Goal: Information Seeking & Learning: Find contact information

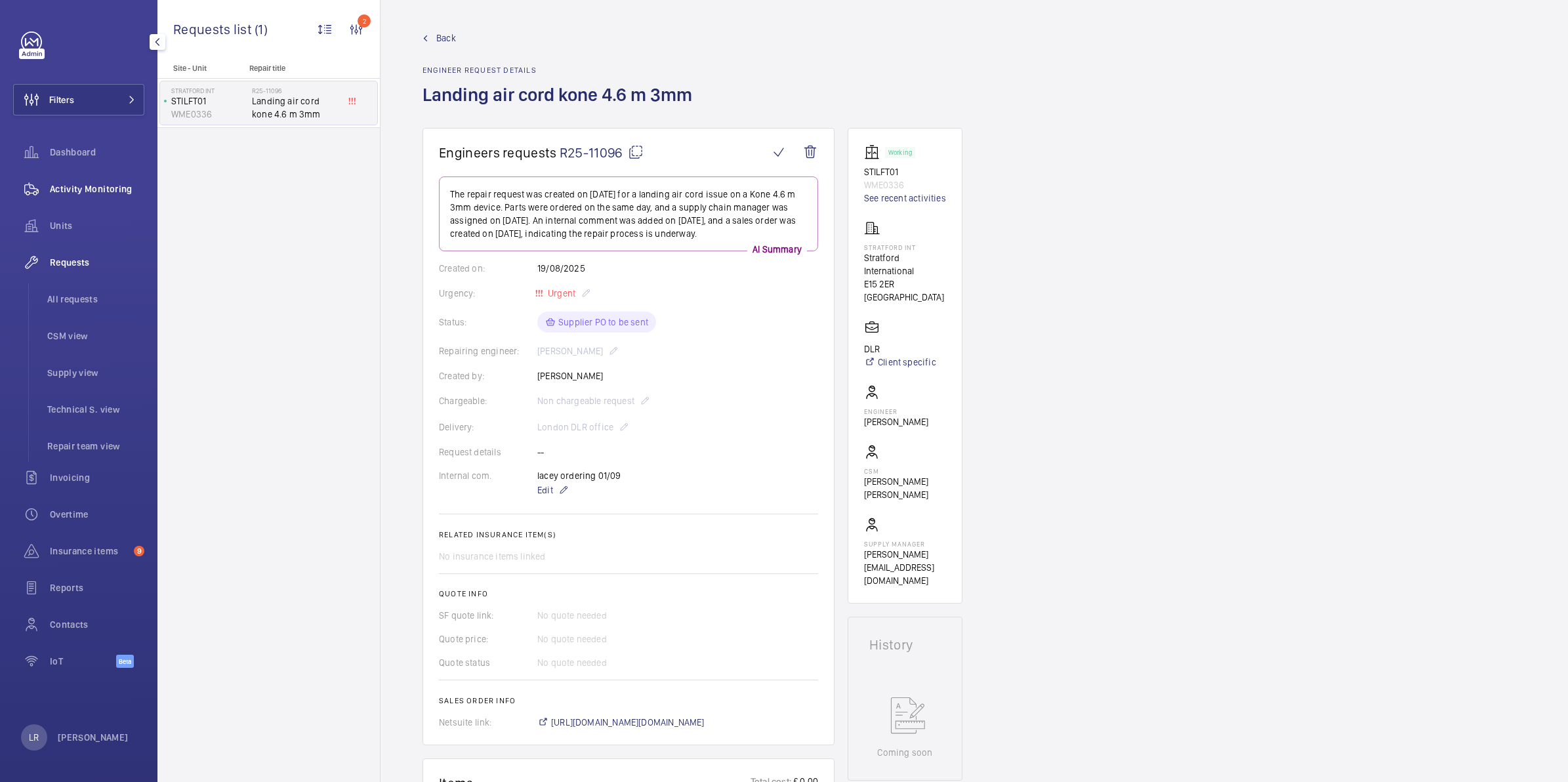
click at [102, 177] on div "Activity Monitoring" at bounding box center [78, 189] width 131 height 32
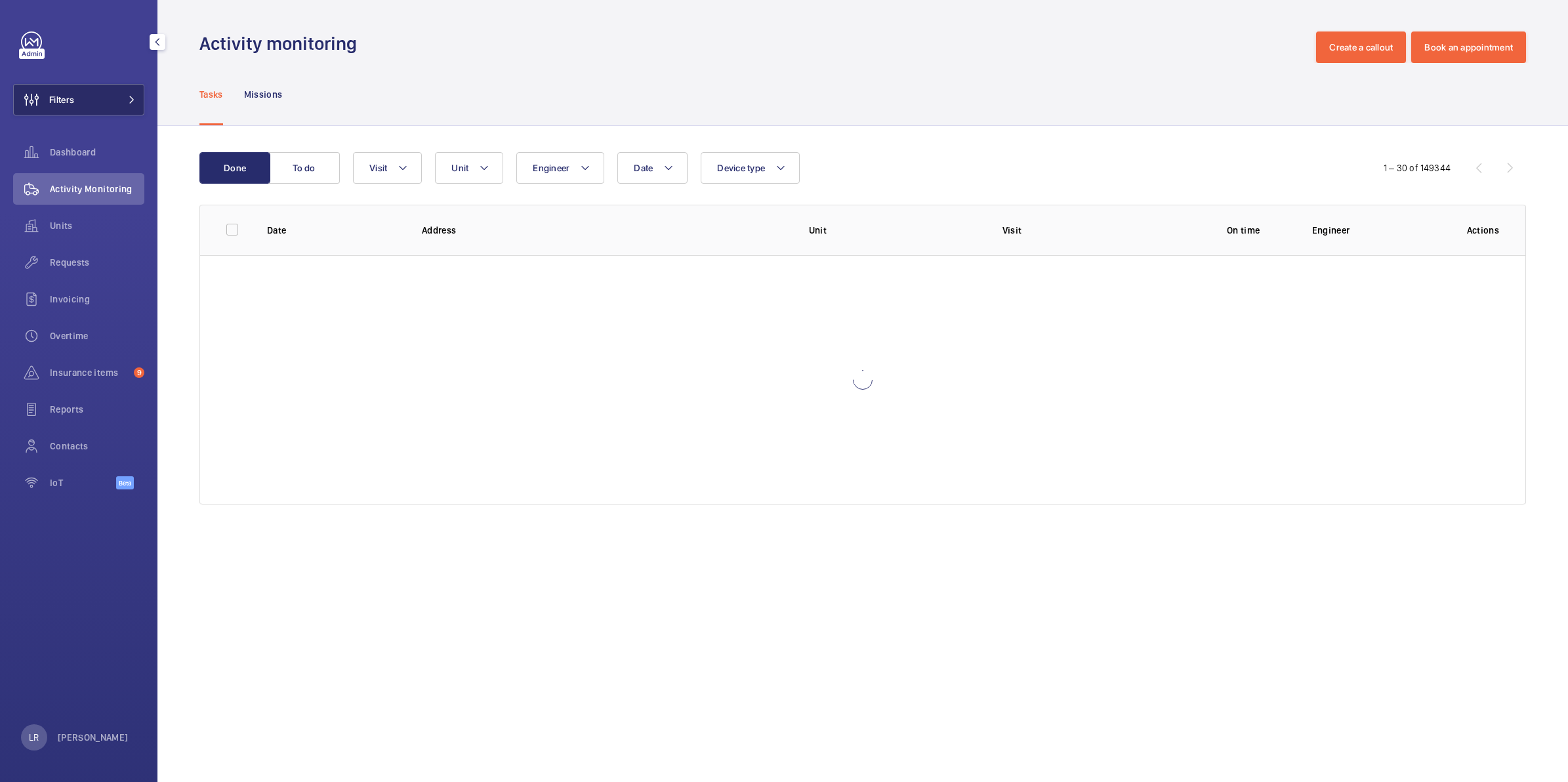
click at [125, 93] on button "Filters" at bounding box center [78, 99] width 131 height 32
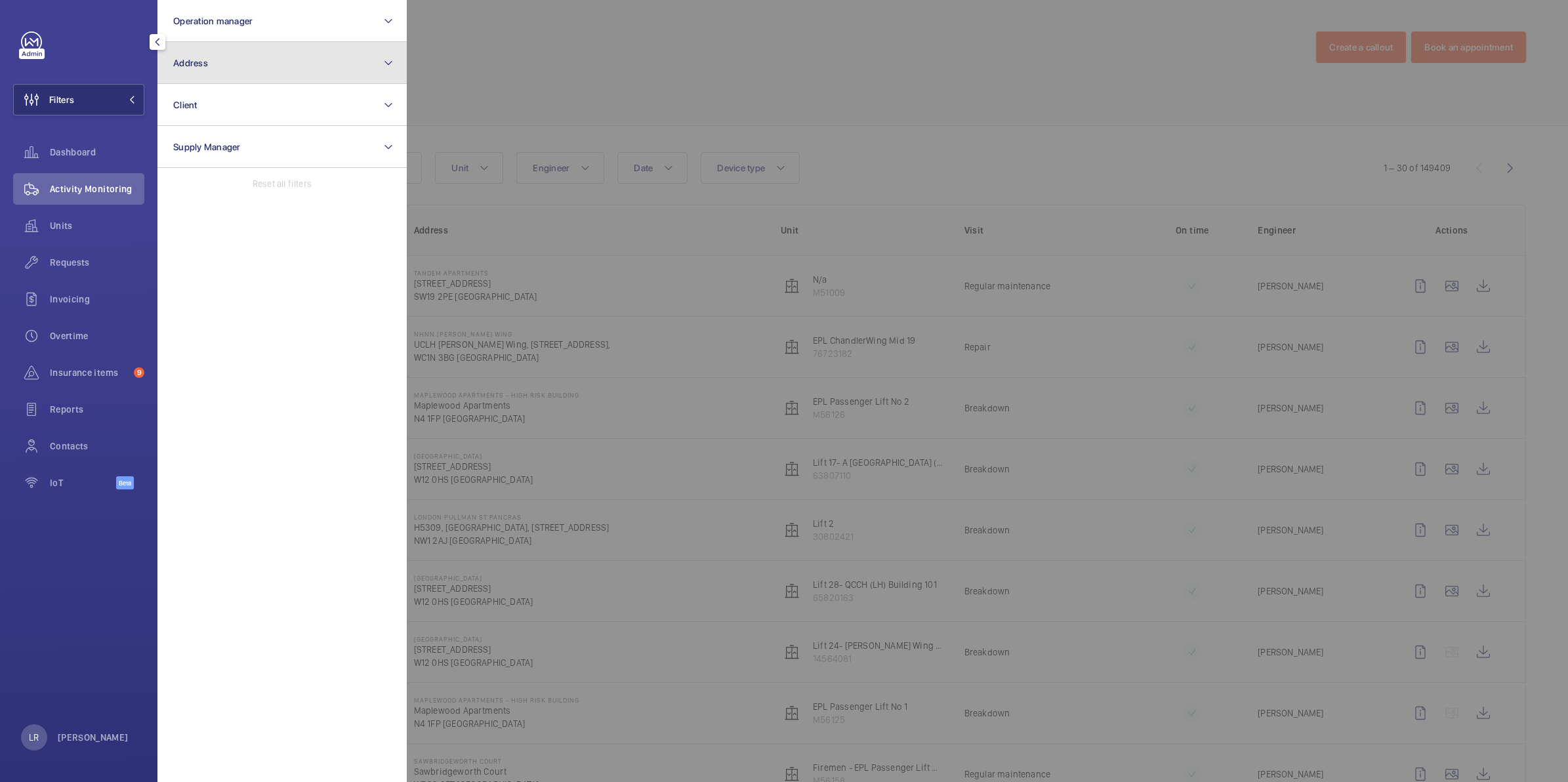
click at [217, 68] on button "Address" at bounding box center [282, 62] width 249 height 42
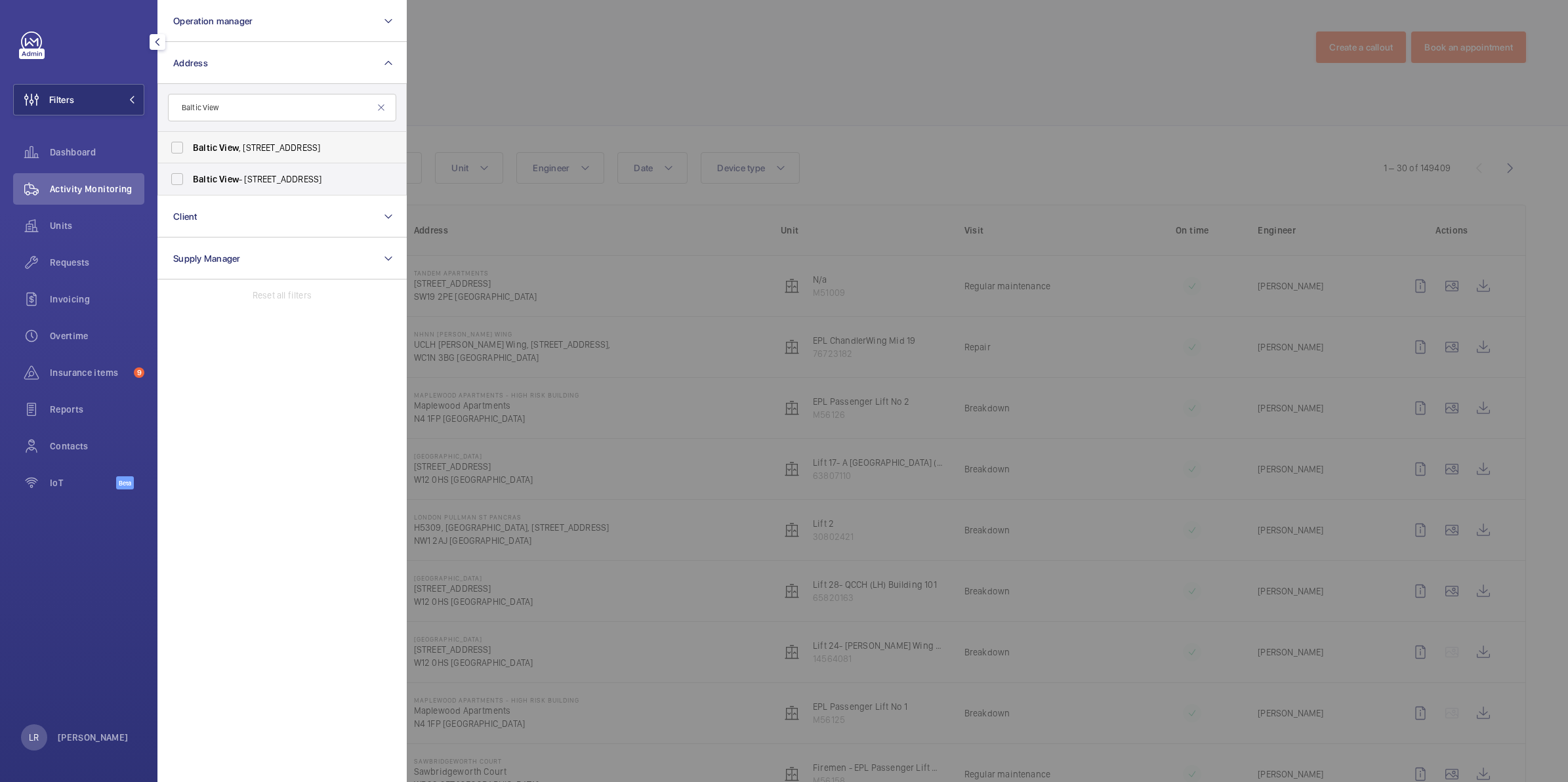
type input "Baltic View"
click at [267, 138] on label "[GEOGRAPHIC_DATA] , [STREET_ADDRESS]" at bounding box center [272, 148] width 229 height 32
click at [190, 138] on input "[GEOGRAPHIC_DATA] , [STREET_ADDRESS]" at bounding box center [177, 148] width 26 height 26
checkbox input "true"
click at [260, 171] on label "[GEOGRAPHIC_DATA] - [STREET_ADDRESS]" at bounding box center [272, 179] width 229 height 32
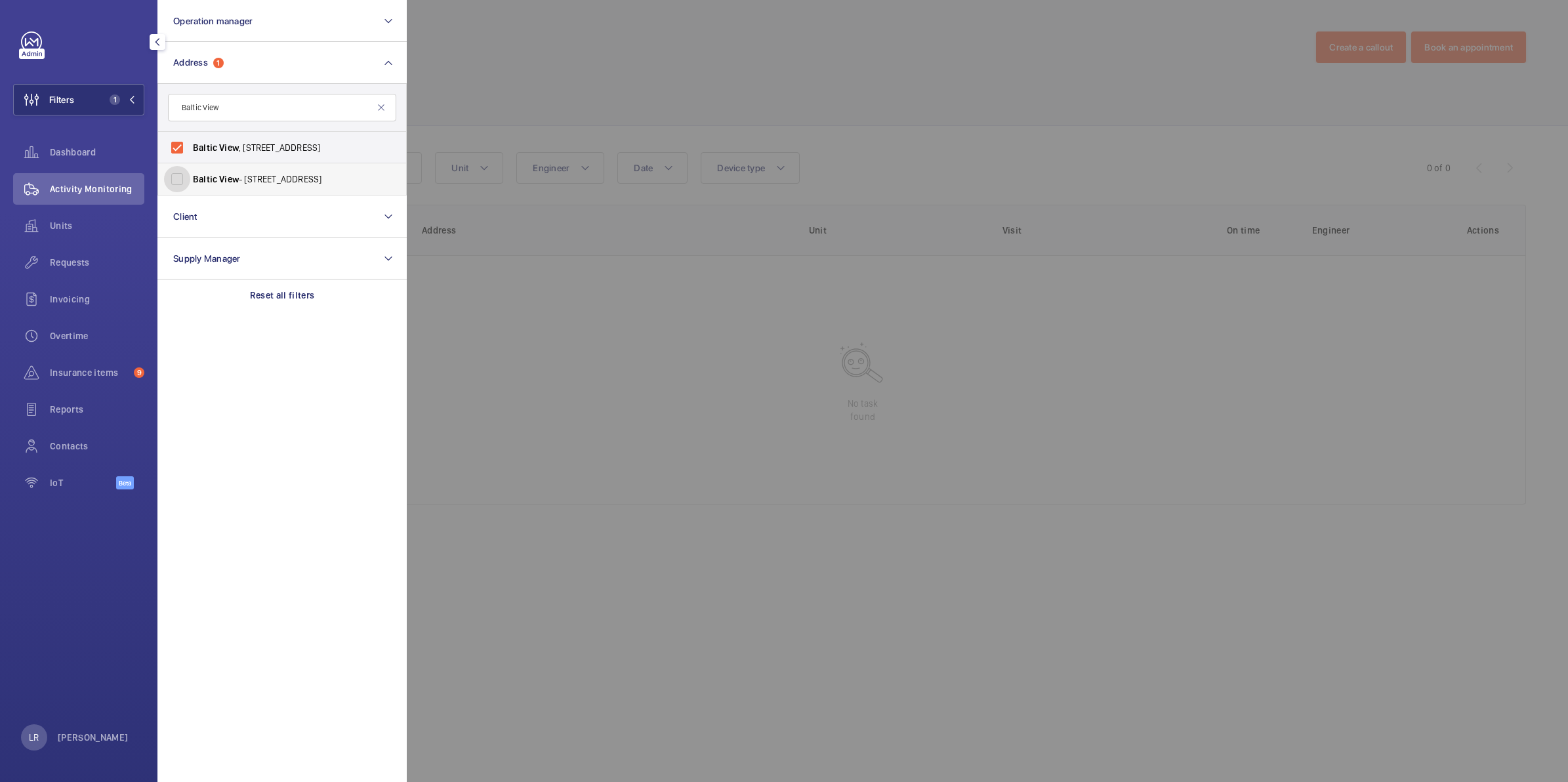
click at [190, 171] on input "[GEOGRAPHIC_DATA] - [STREET_ADDRESS]" at bounding box center [177, 179] width 26 height 26
checkbox input "true"
click at [618, 69] on div at bounding box center [1191, 391] width 1568 height 782
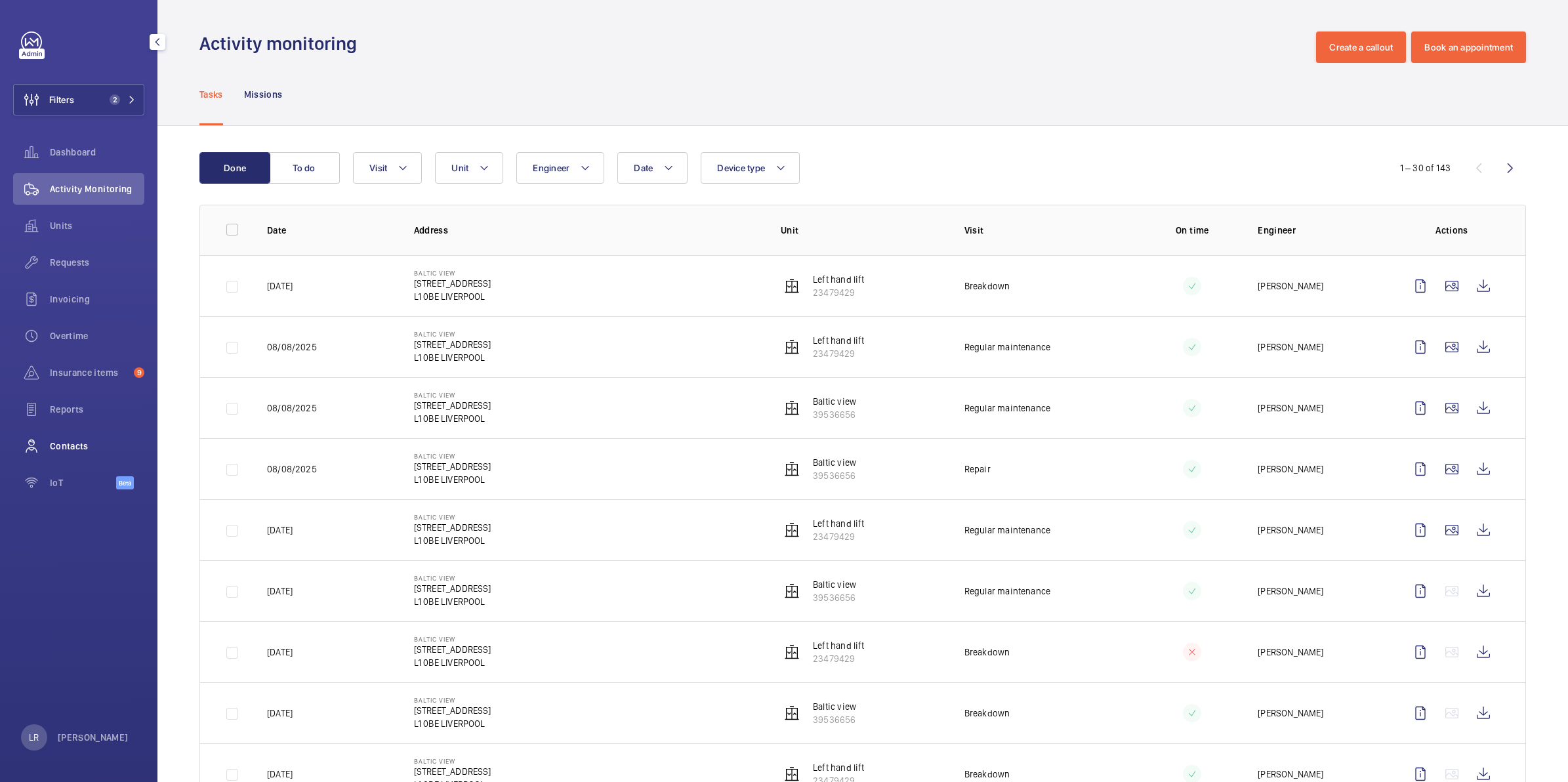
click at [85, 447] on span "Contacts" at bounding box center [98, 446] width 95 height 13
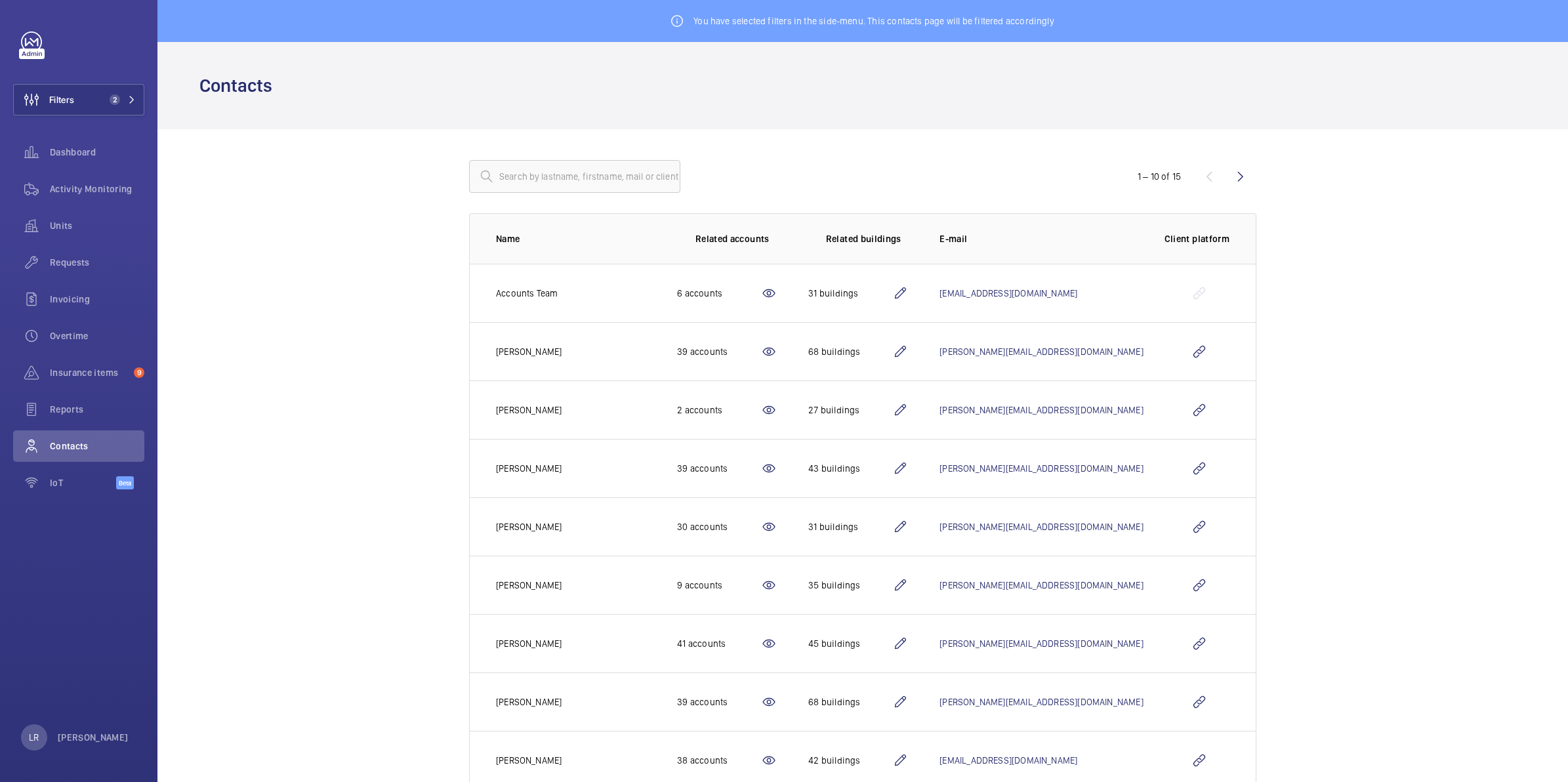
scroll to position [99, 0]
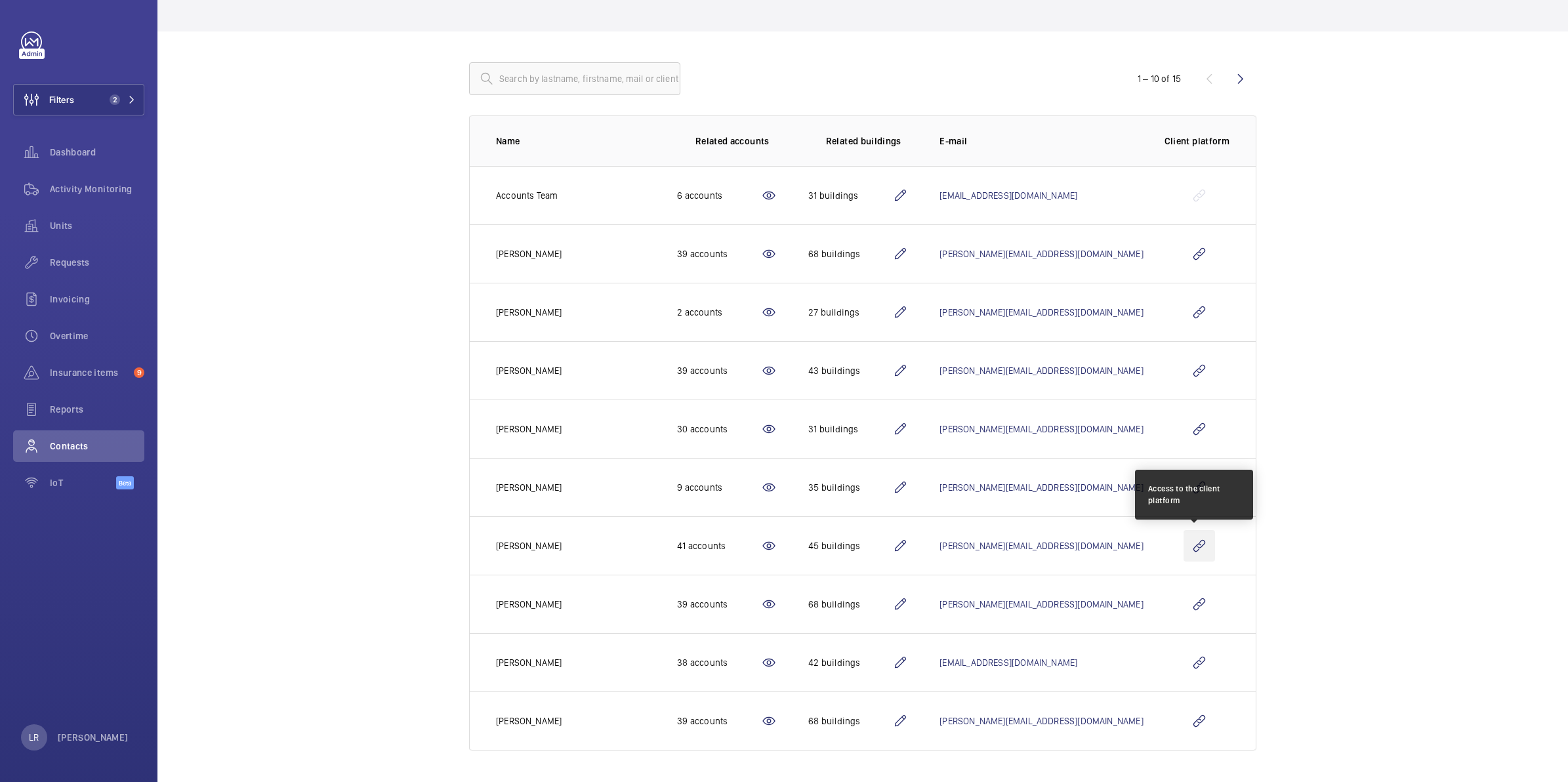
click at [1196, 548] on wm-front-icon-button at bounding box center [1199, 546] width 32 height 32
click at [131, 98] on mat-icon at bounding box center [132, 99] width 7 height 7
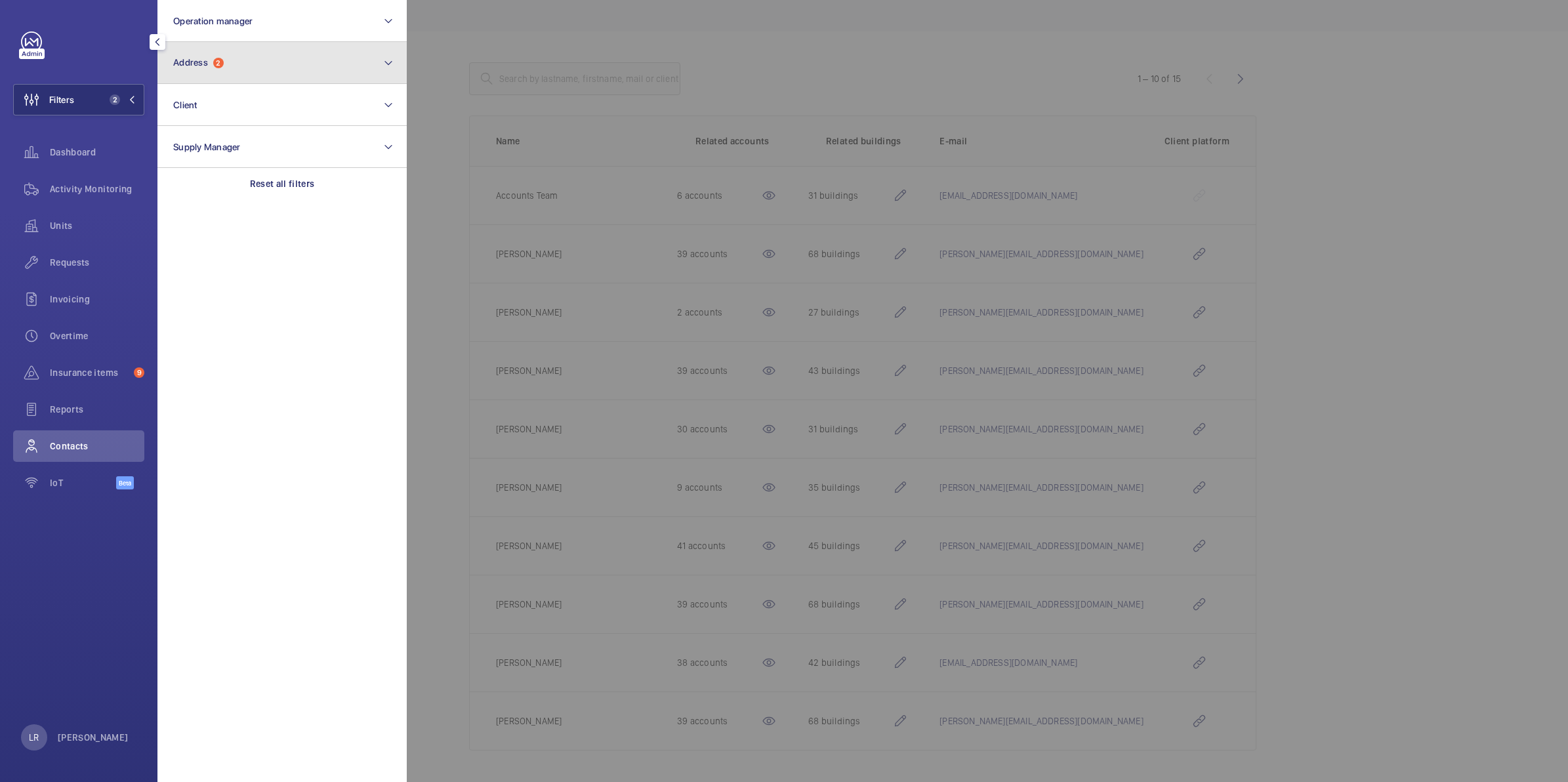
click at [203, 57] on span "Address" at bounding box center [190, 61] width 34 height 10
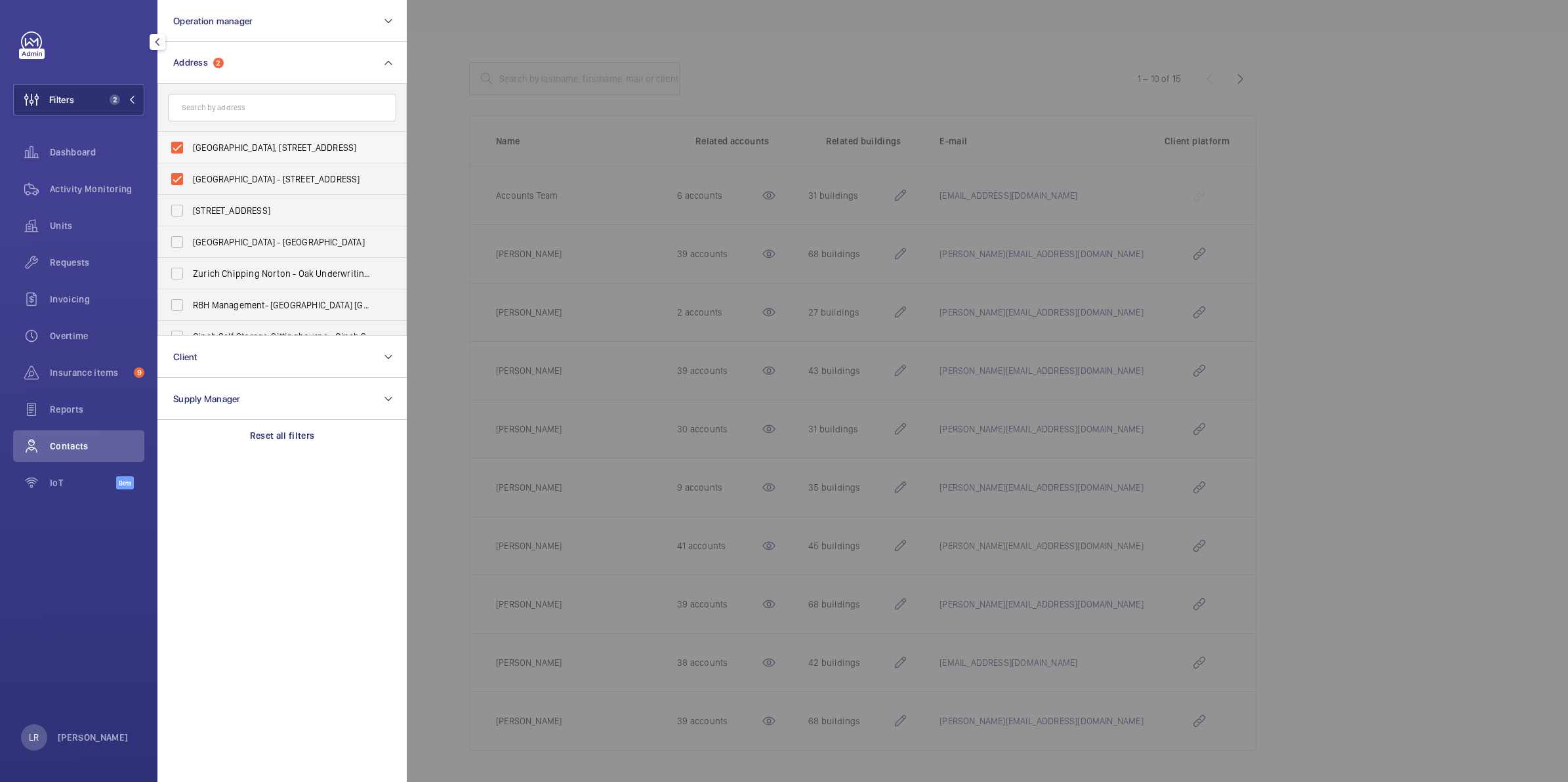
click at [175, 143] on label "[GEOGRAPHIC_DATA], [STREET_ADDRESS]" at bounding box center [272, 148] width 229 height 32
click at [175, 143] on input "[GEOGRAPHIC_DATA], [STREET_ADDRESS]" at bounding box center [177, 148] width 26 height 26
checkbox input "false"
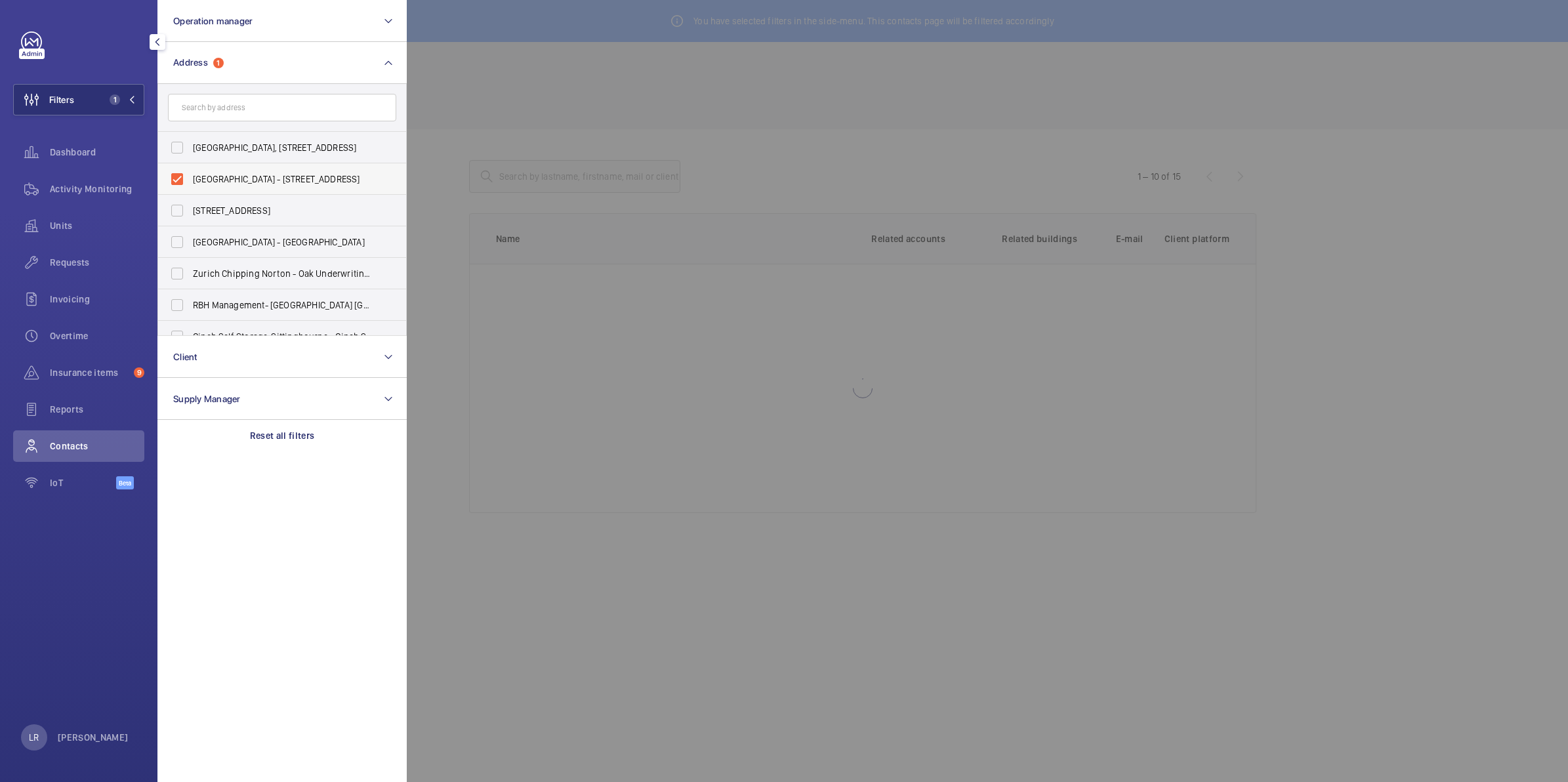
click at [177, 176] on label "[GEOGRAPHIC_DATA] - [STREET_ADDRESS]" at bounding box center [272, 179] width 229 height 32
click at [177, 176] on input "[GEOGRAPHIC_DATA] - [STREET_ADDRESS]" at bounding box center [177, 179] width 26 height 26
checkbox input "false"
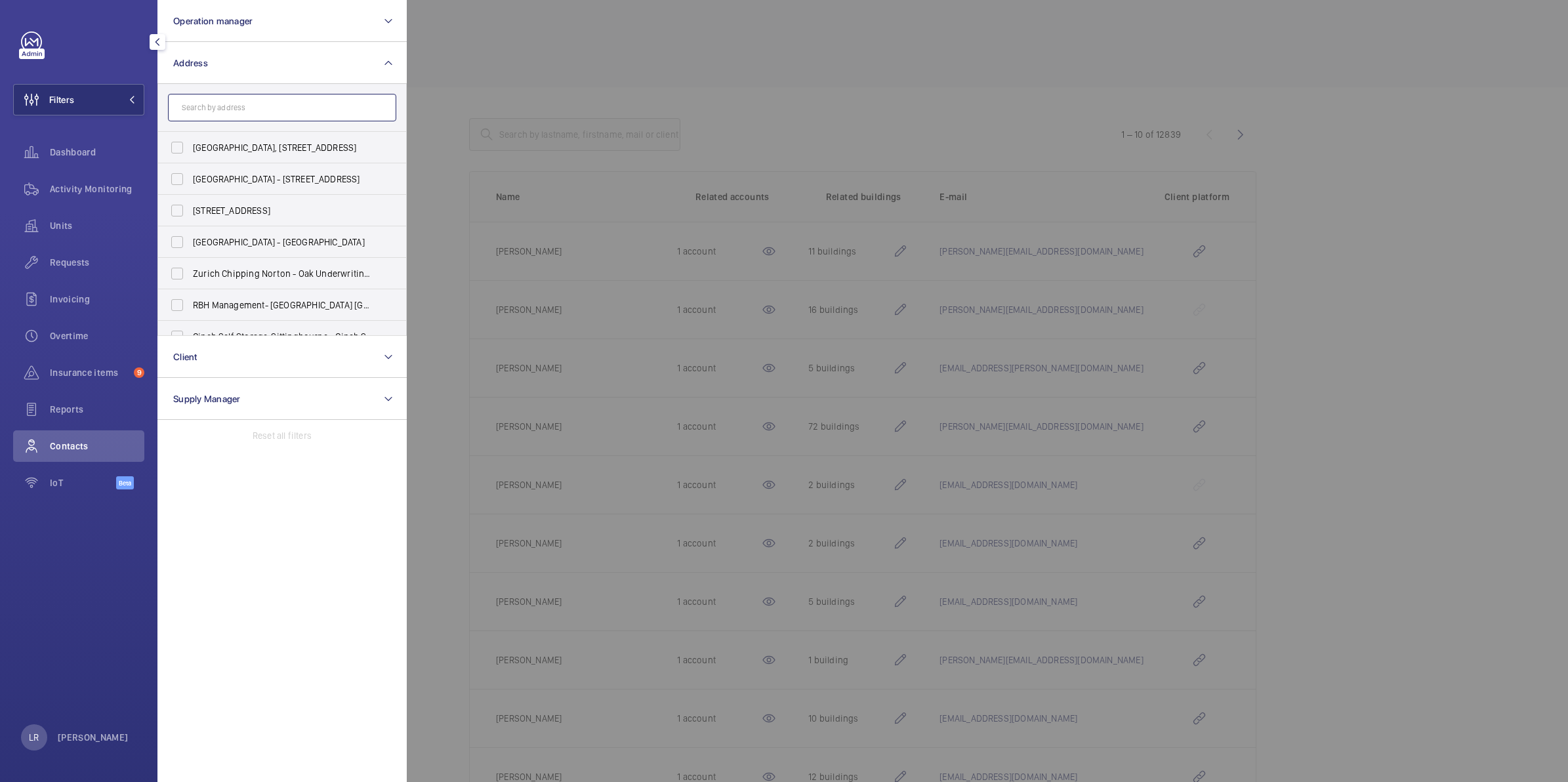
click at [363, 105] on input "text" at bounding box center [282, 108] width 229 height 28
click at [355, 111] on input "text" at bounding box center [282, 108] width 229 height 28
type input "C"
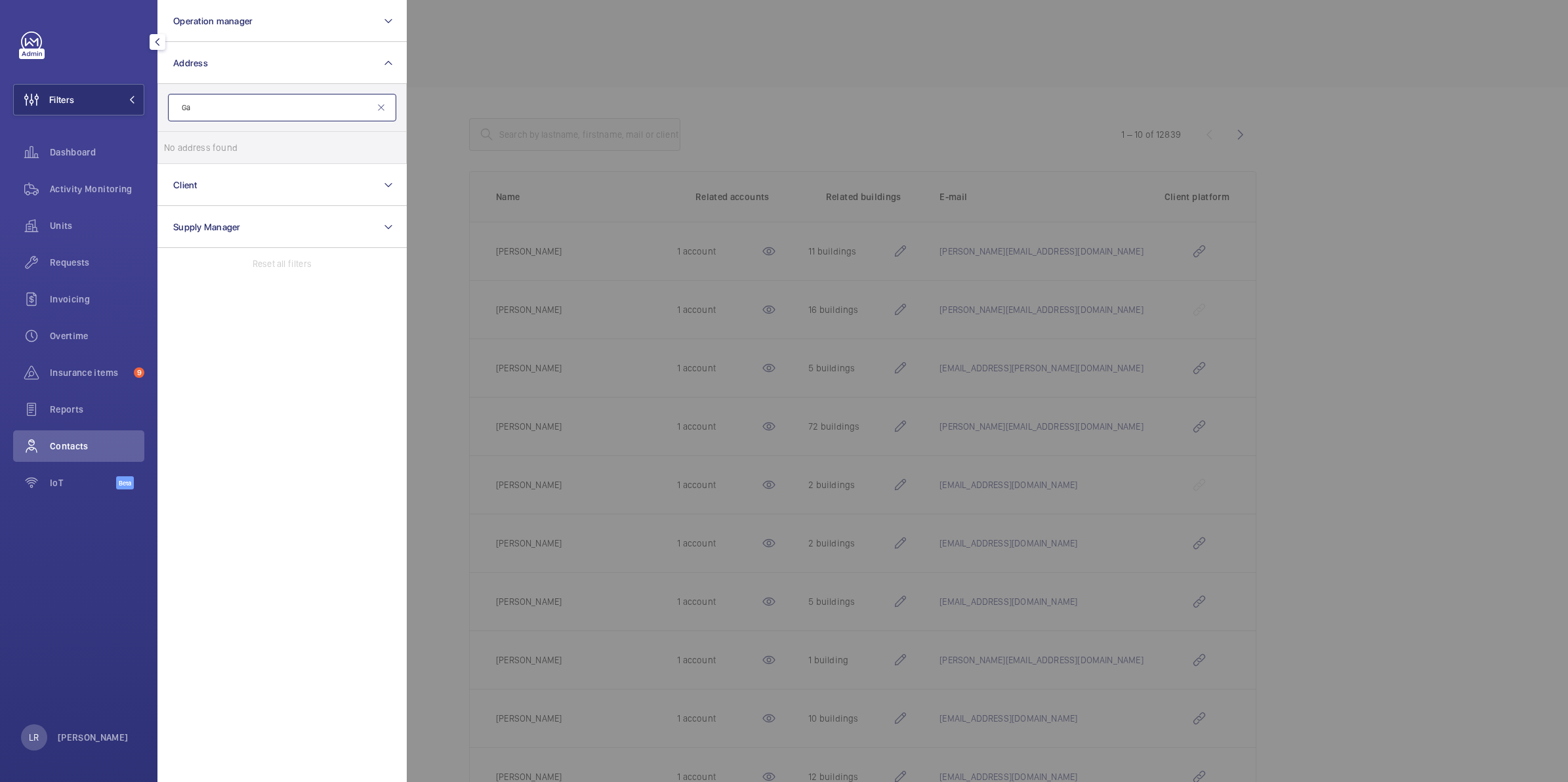
type input "G"
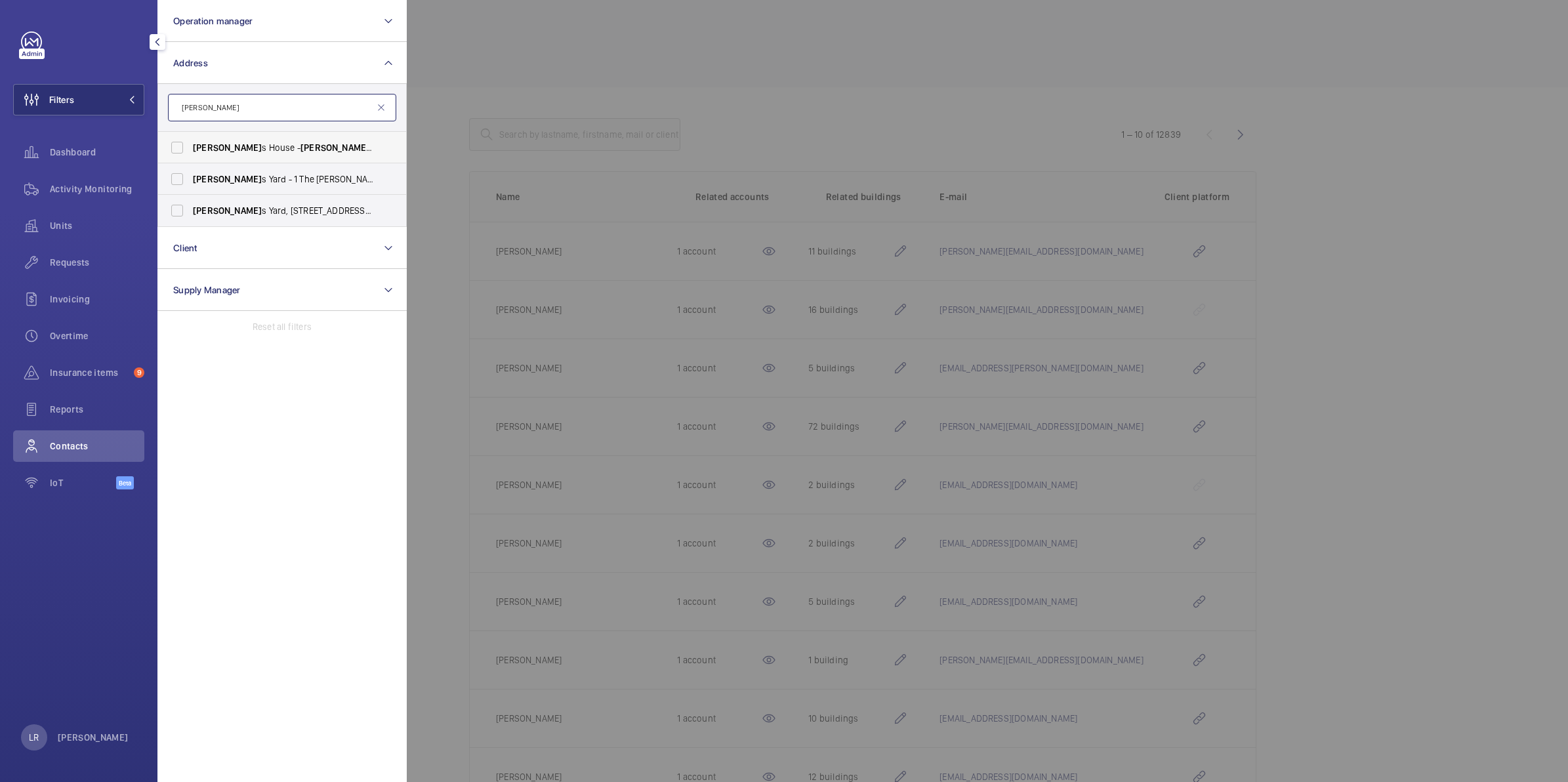
type input "[PERSON_NAME]"
click at [340, 151] on span "[PERSON_NAME] s House - [PERSON_NAME][GEOGRAPHIC_DATA] 2DA" at bounding box center [283, 148] width 180 height 13
click at [190, 151] on input "[PERSON_NAME] s House - [PERSON_NAME][GEOGRAPHIC_DATA] 2DA" at bounding box center [177, 148] width 26 height 26
checkbox input "true"
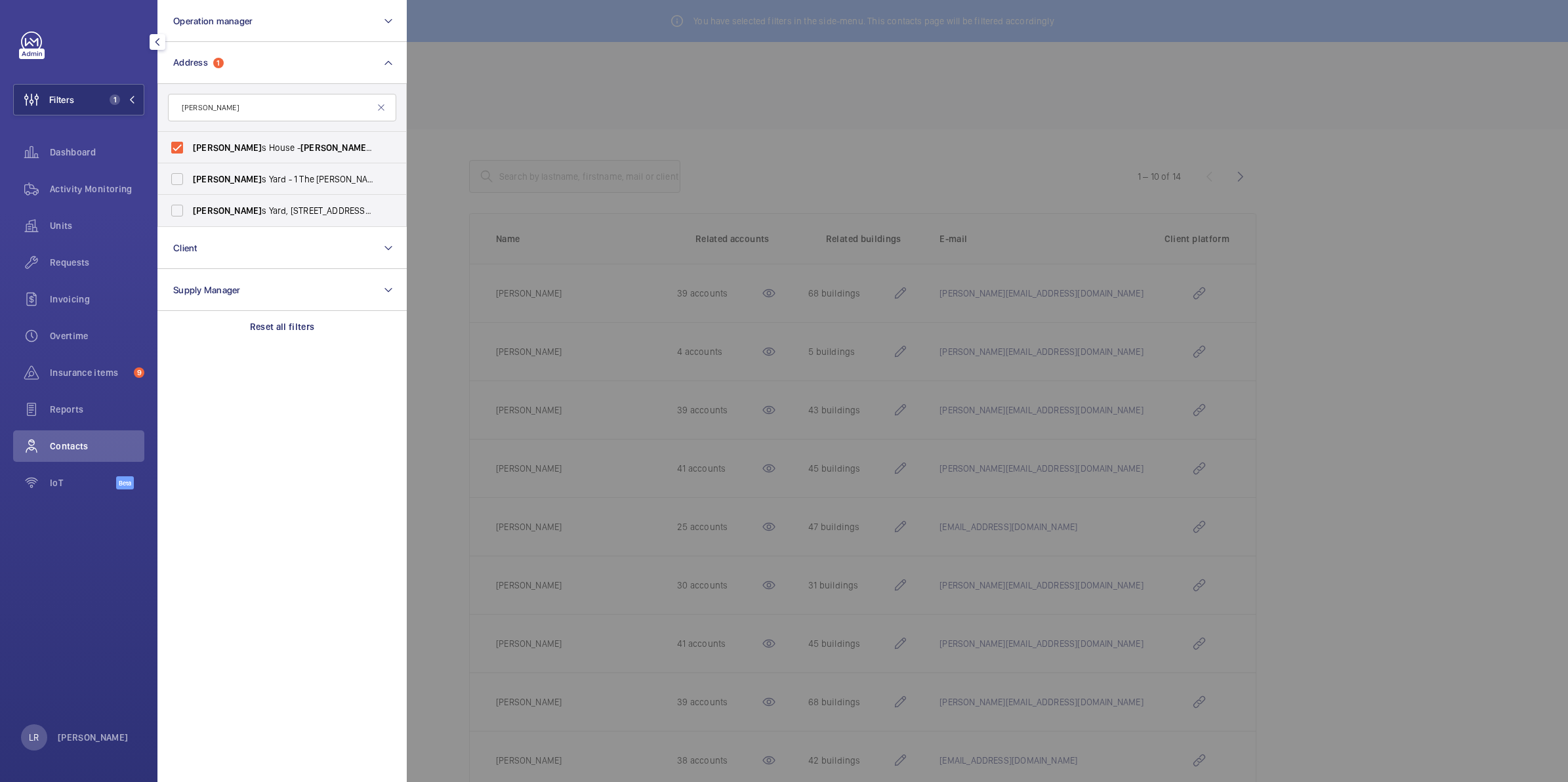
click at [428, 150] on div at bounding box center [1191, 391] width 1568 height 782
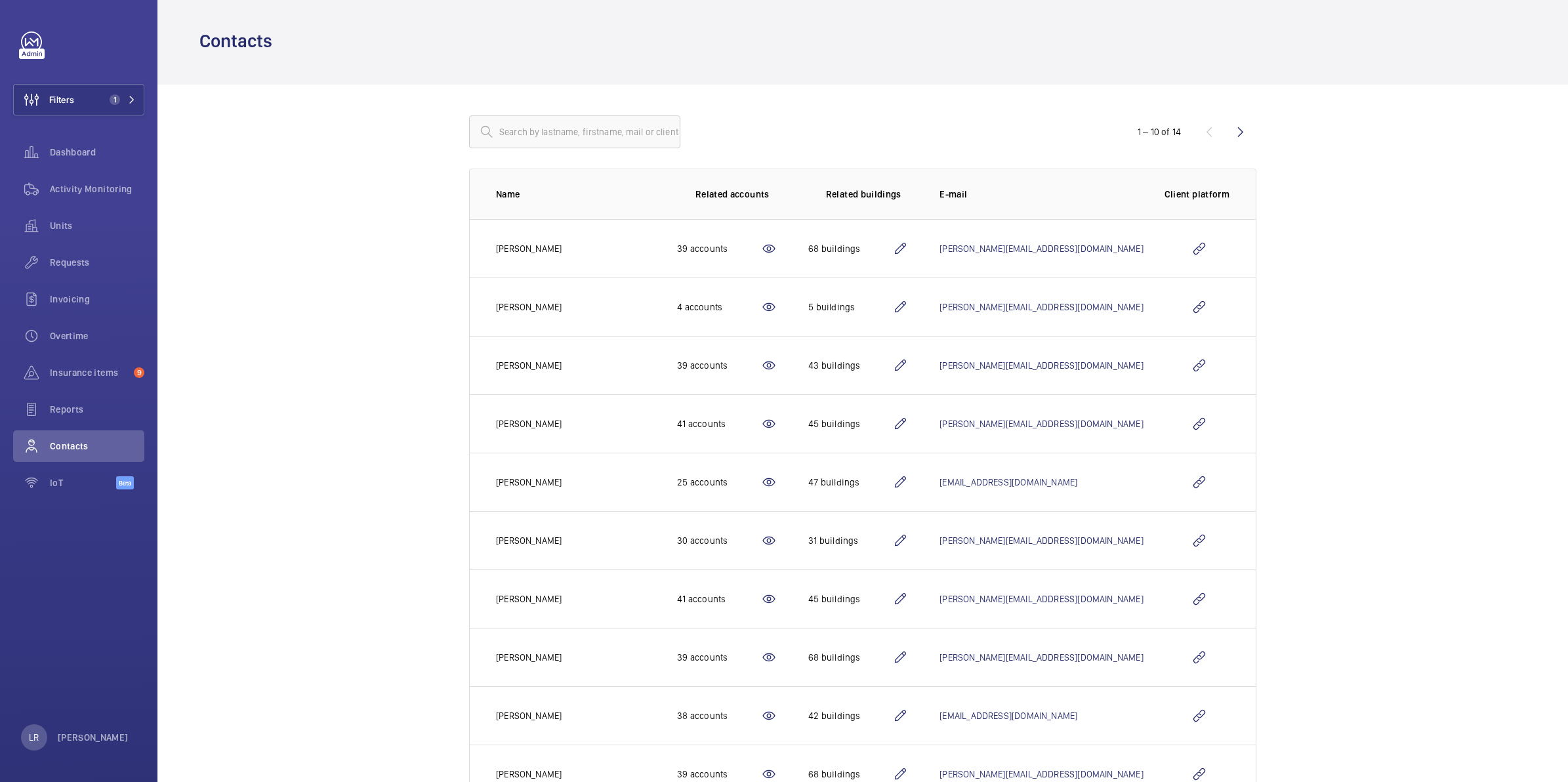
scroll to position [17, 0]
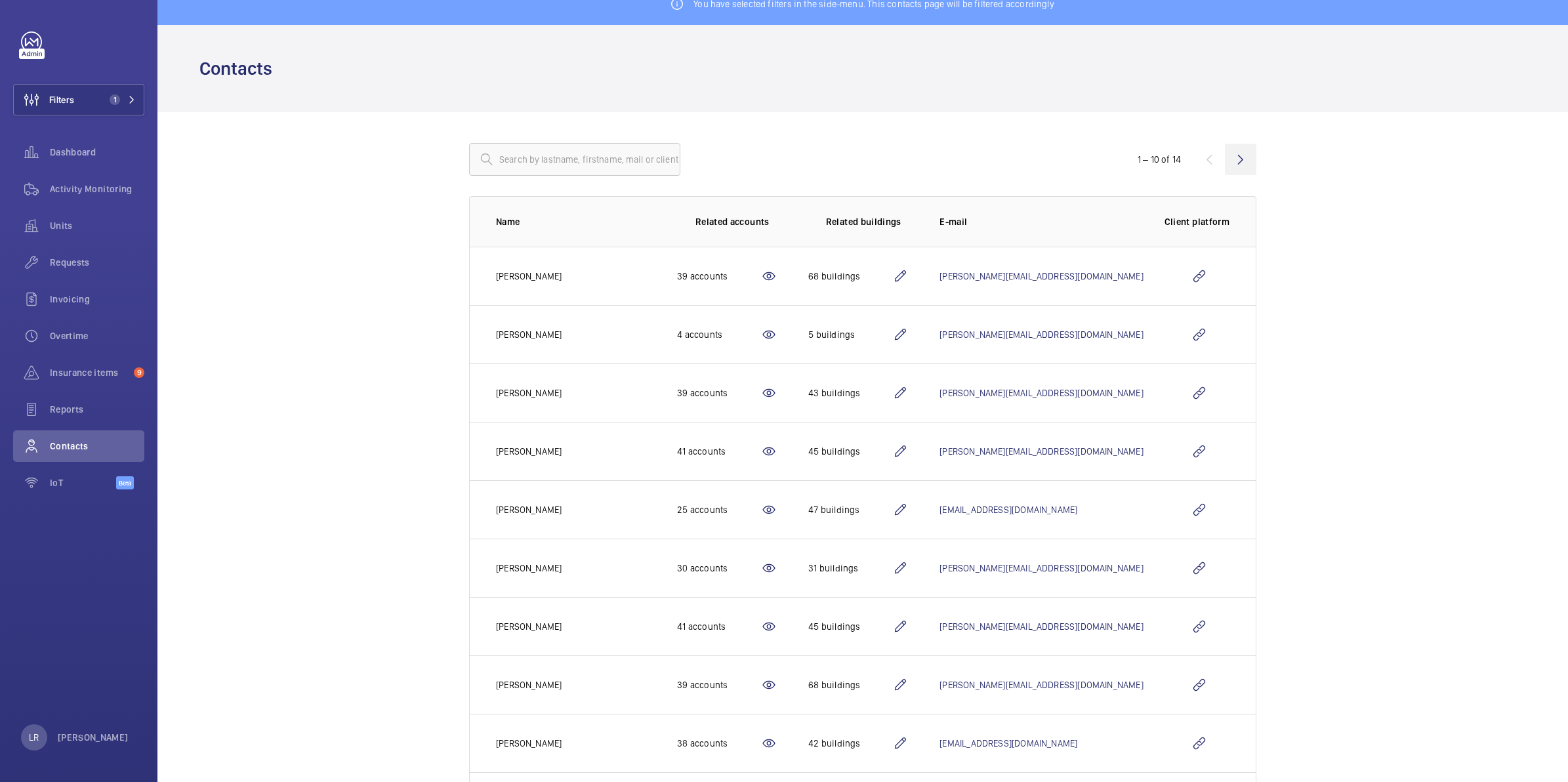
click at [1229, 158] on wm-front-icon-button at bounding box center [1241, 160] width 32 height 32
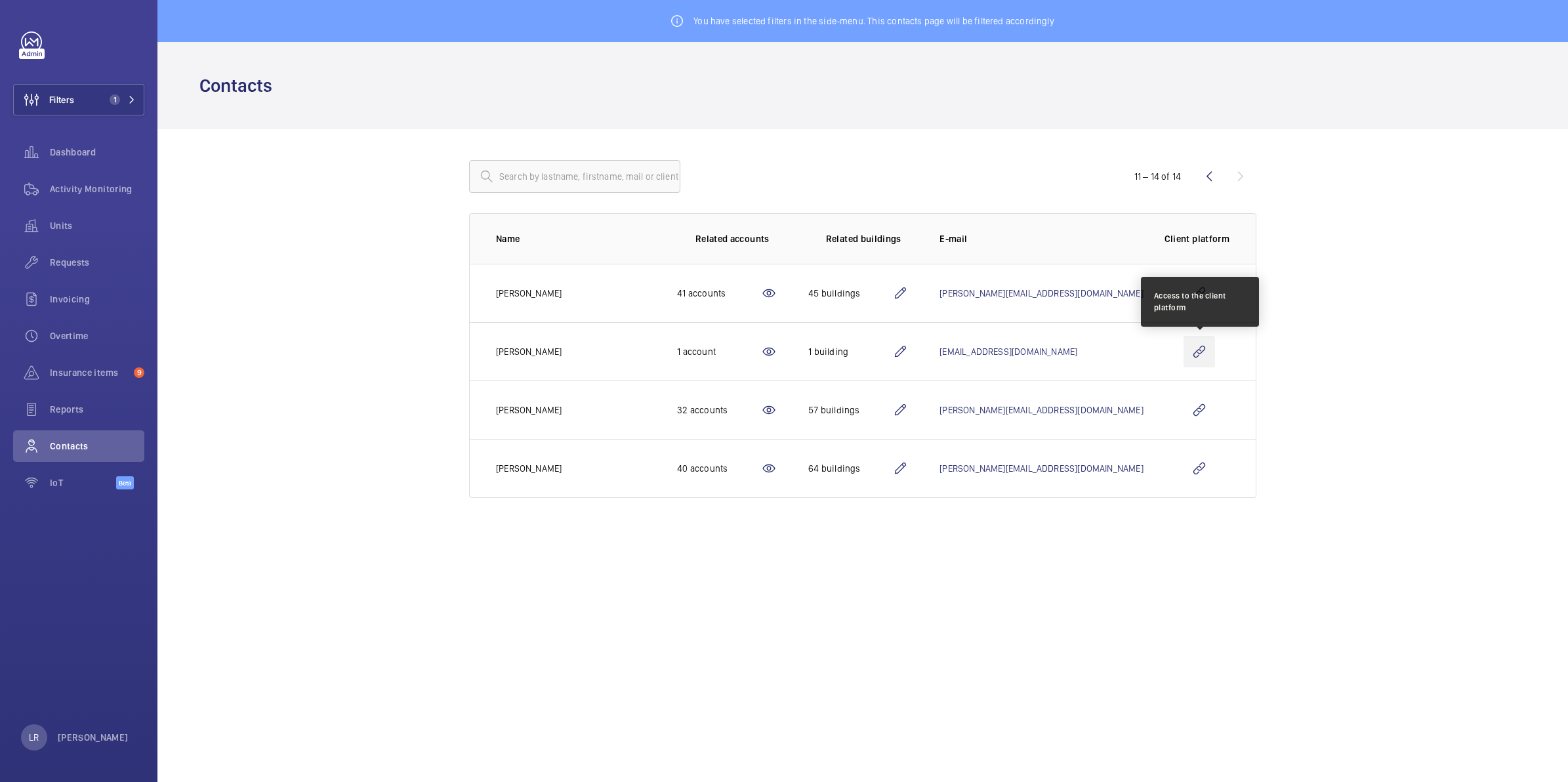
click at [1199, 358] on wm-front-icon-button at bounding box center [1199, 352] width 32 height 32
click at [120, 106] on button "Filters 1" at bounding box center [78, 99] width 131 height 32
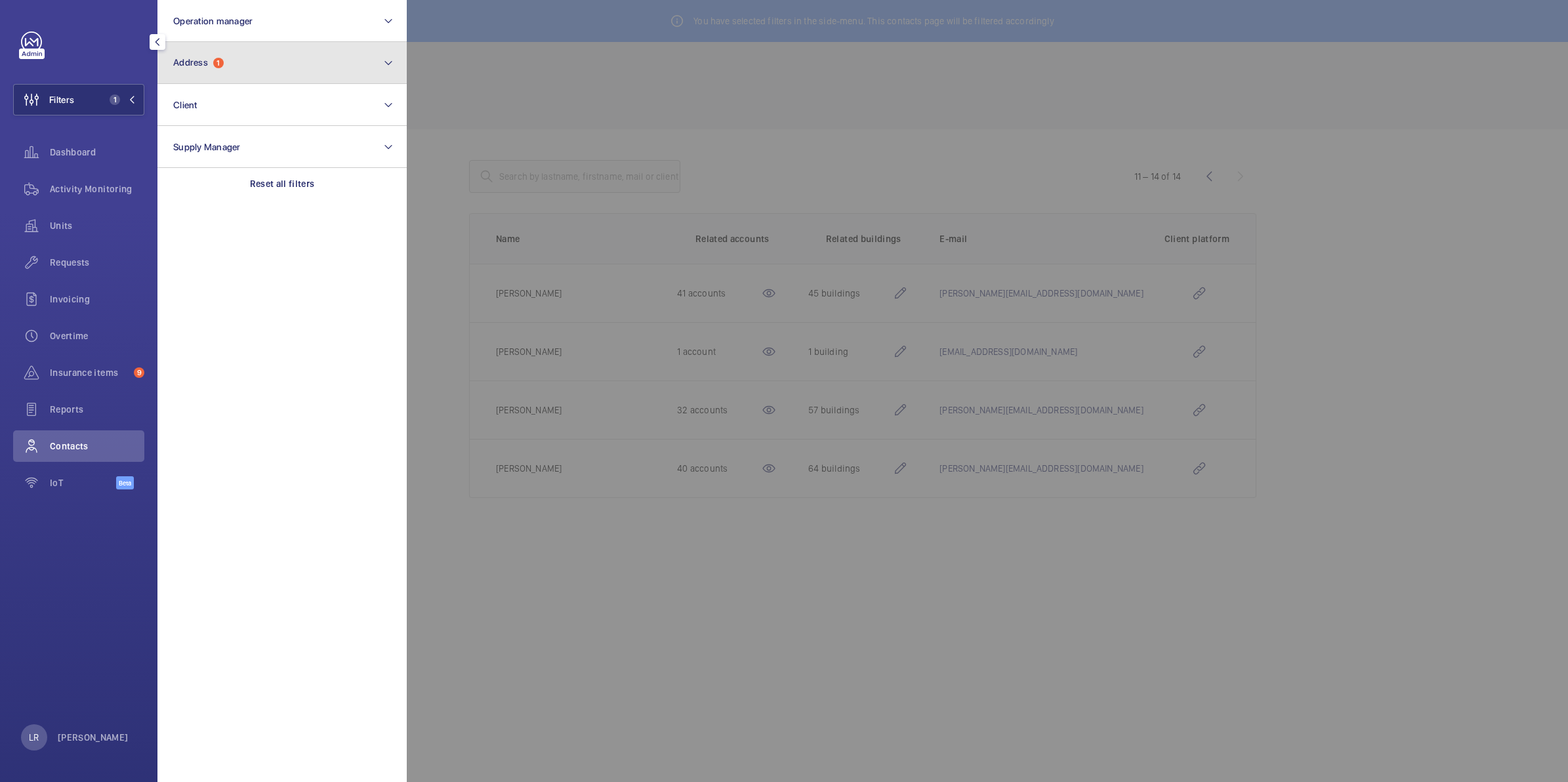
click at [218, 69] on button "Address 1" at bounding box center [282, 62] width 249 height 42
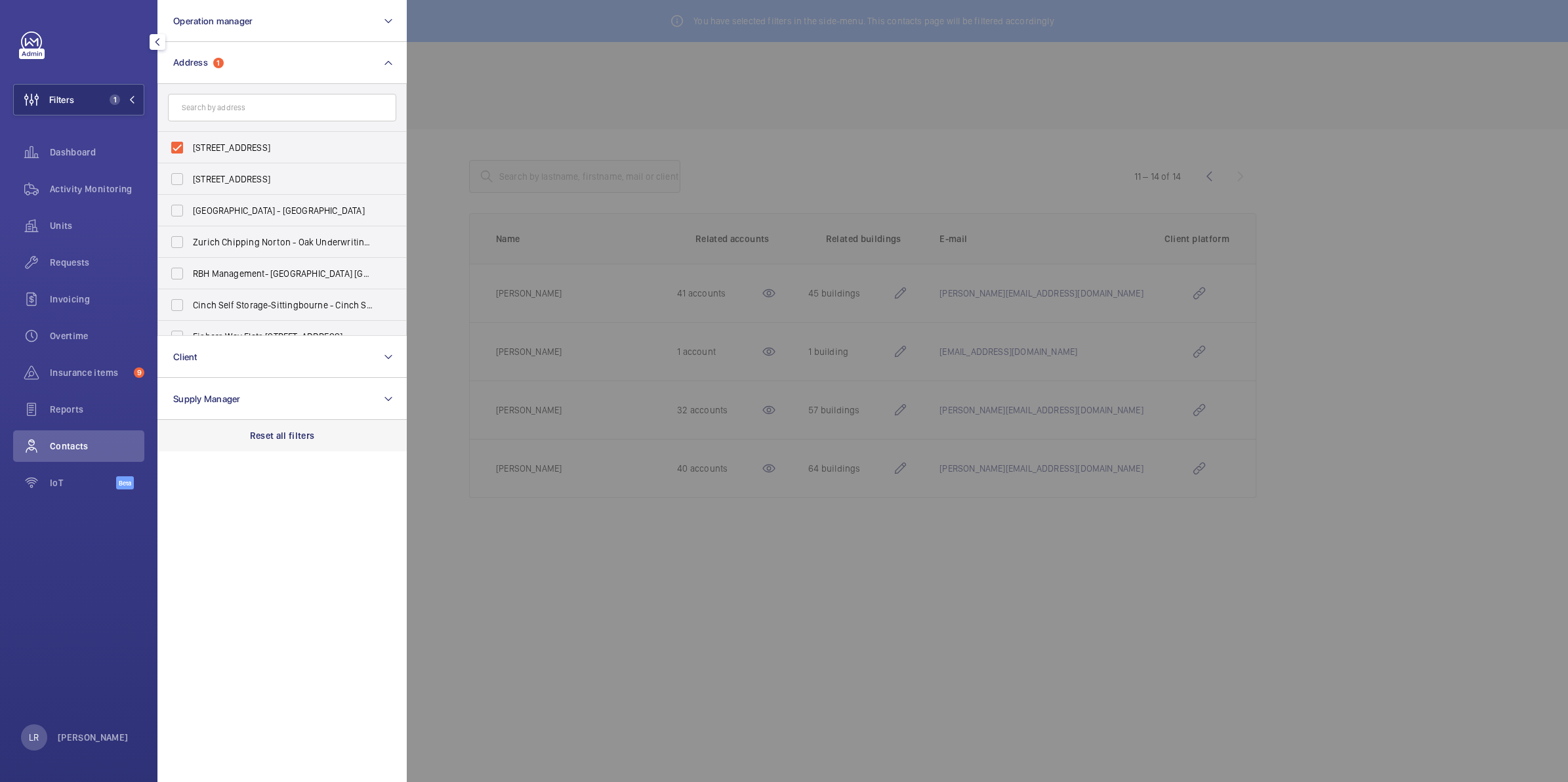
click at [336, 440] on div "Reset all filters" at bounding box center [282, 436] width 249 height 32
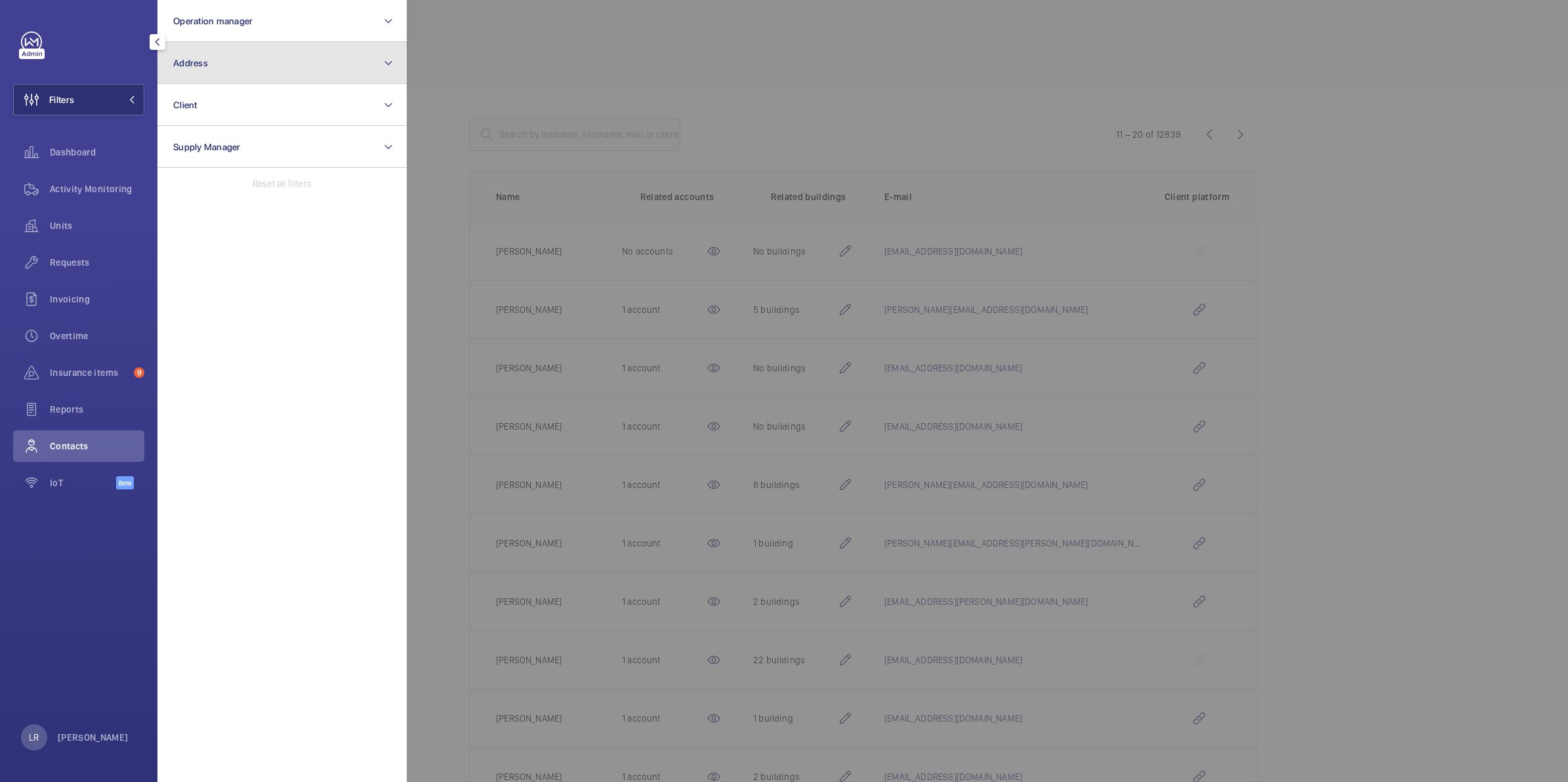
click at [294, 54] on button "Address" at bounding box center [282, 62] width 249 height 42
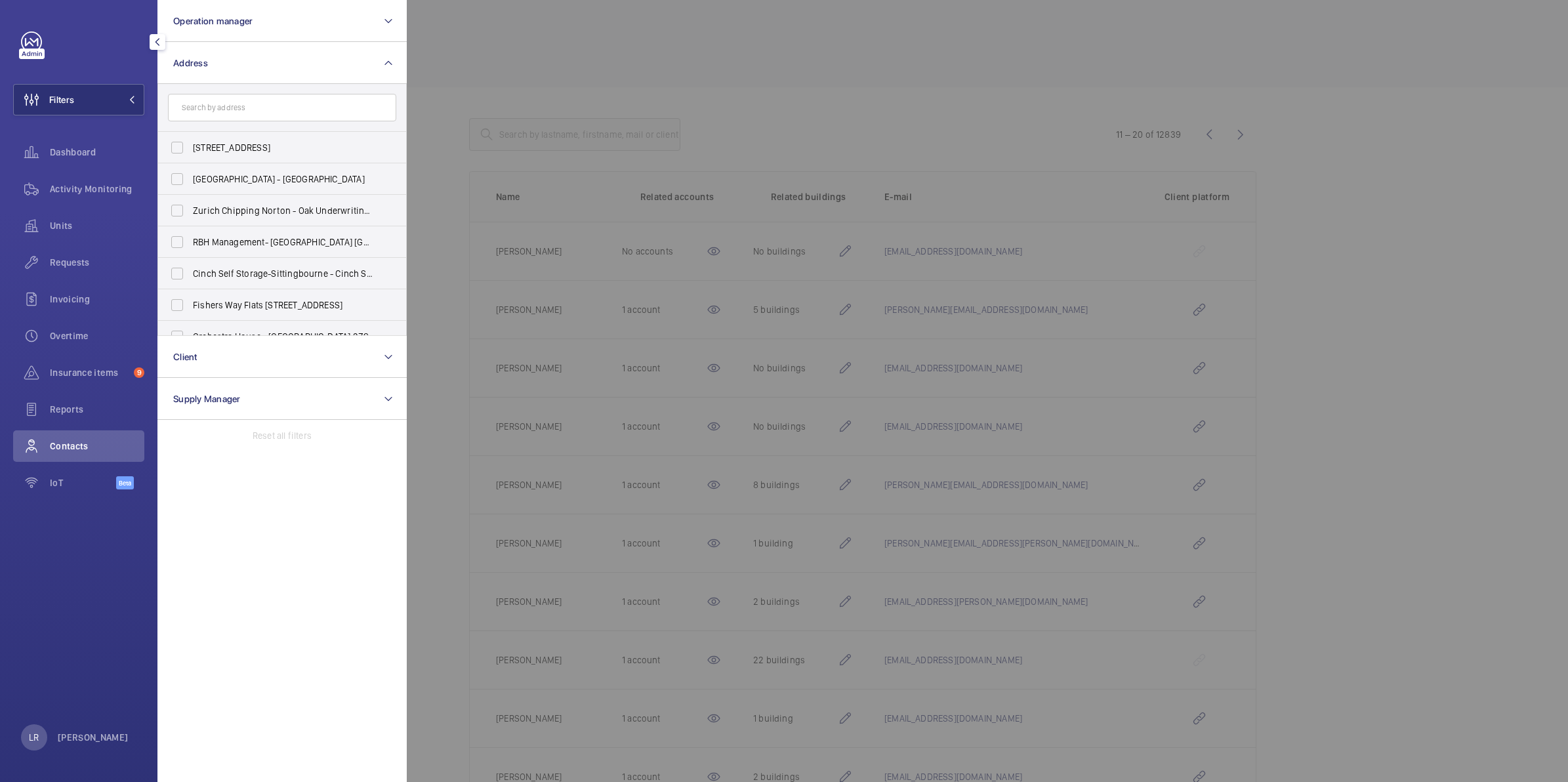
click at [293, 94] on input "text" at bounding box center [282, 108] width 229 height 28
type input "Caxton"
click at [322, 236] on span "[STREET_ADDRESS]" at bounding box center [283, 242] width 180 height 13
click at [190, 236] on input "[STREET_ADDRESS]" at bounding box center [177, 242] width 26 height 26
checkbox input "true"
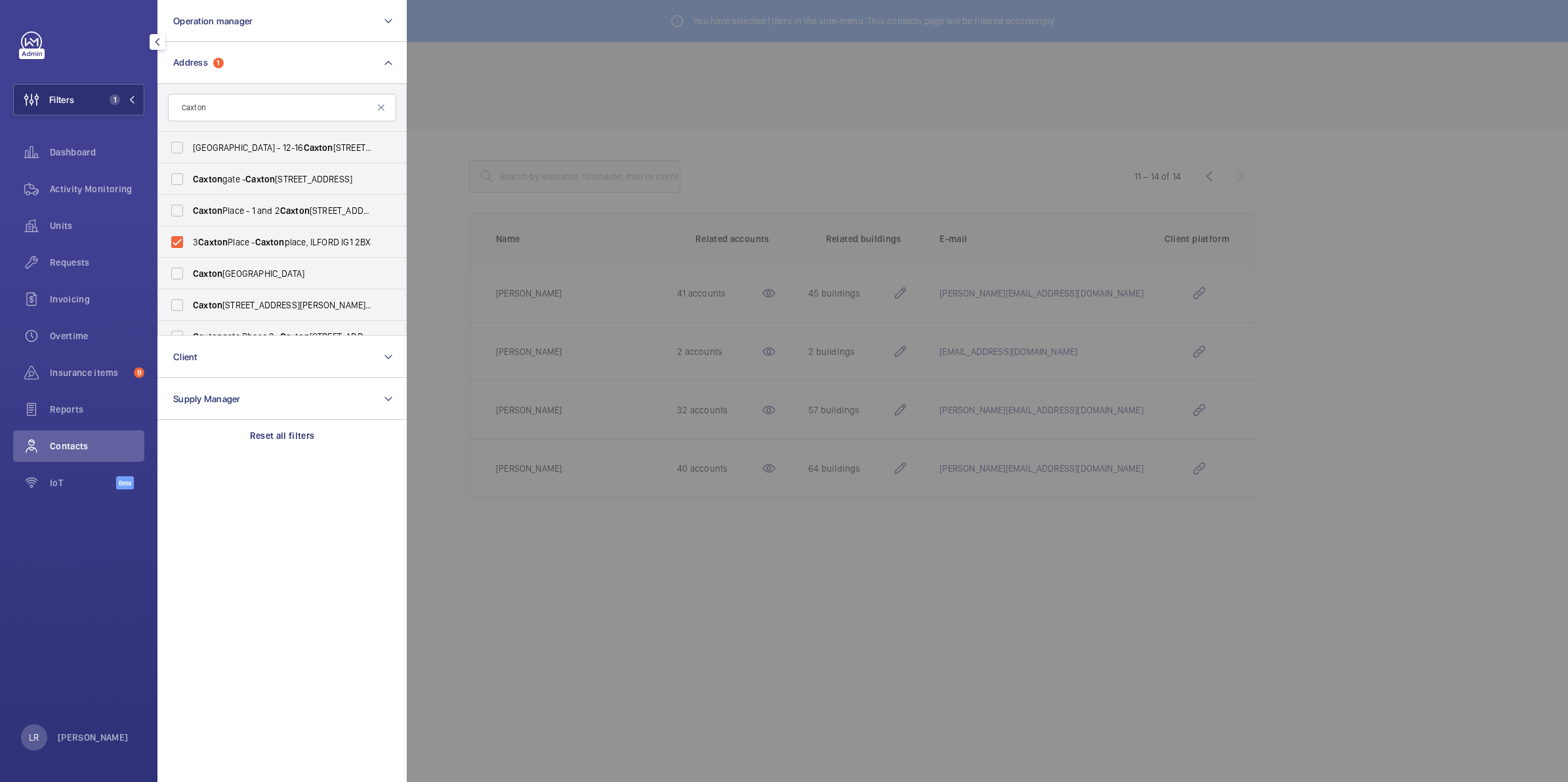
click at [618, 84] on div at bounding box center [1191, 391] width 1568 height 782
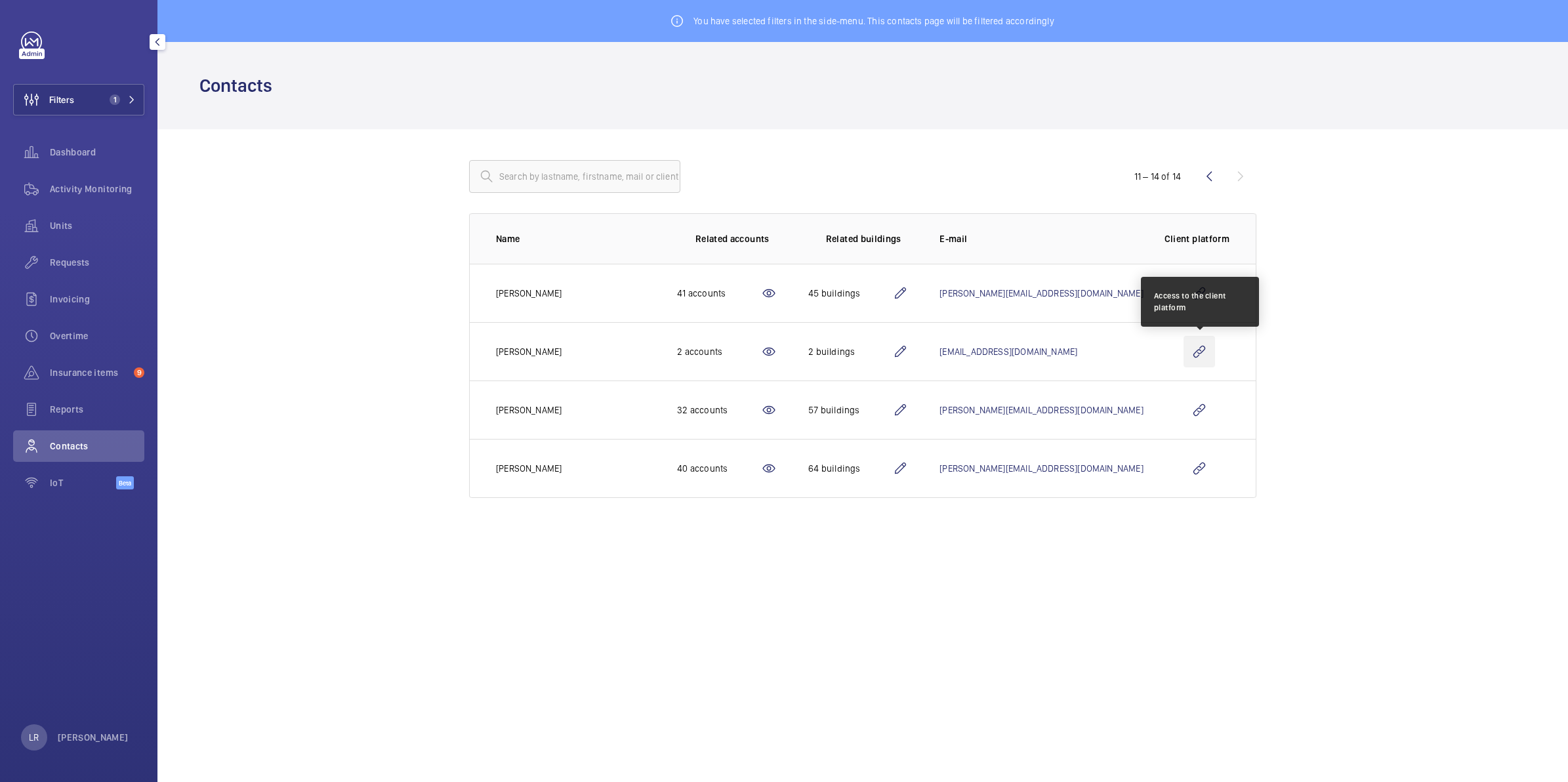
click at [1211, 348] on wm-front-icon-button at bounding box center [1199, 352] width 32 height 32
